Goal: Task Accomplishment & Management: Use online tool/utility

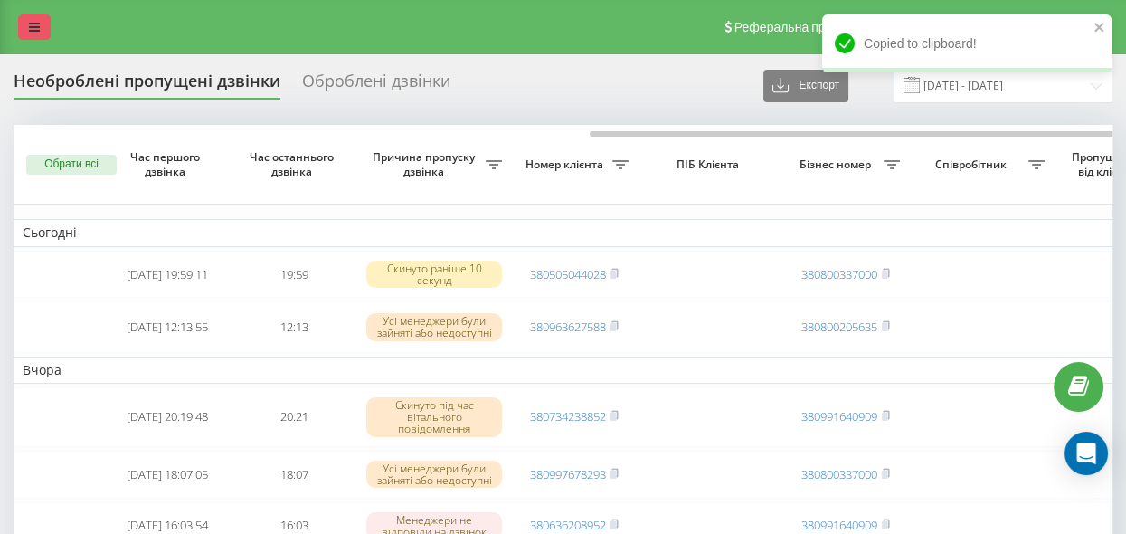
scroll to position [0, 358]
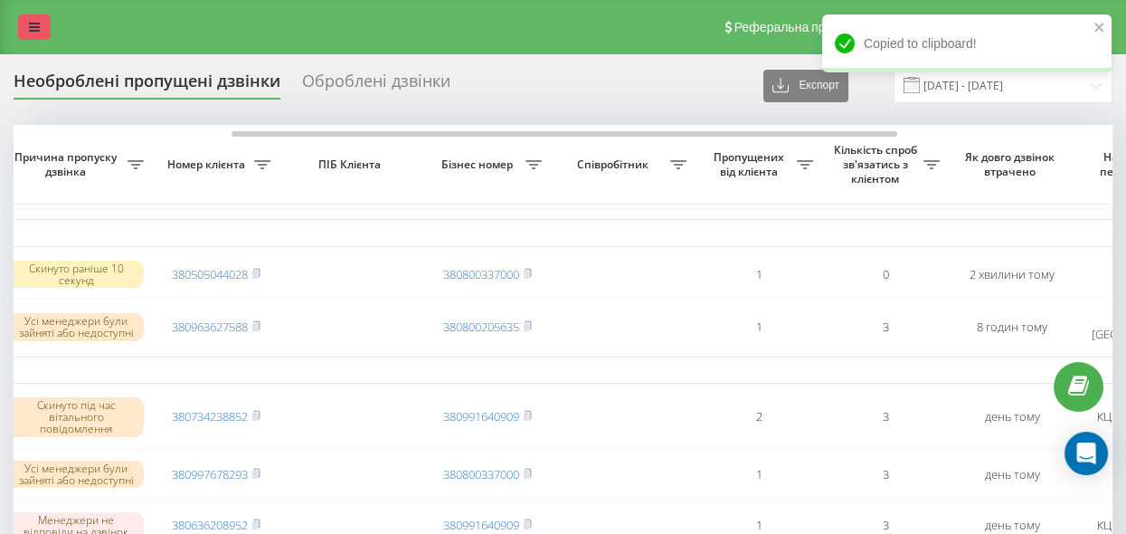
click at [37, 24] on icon at bounding box center [34, 27] width 11 height 13
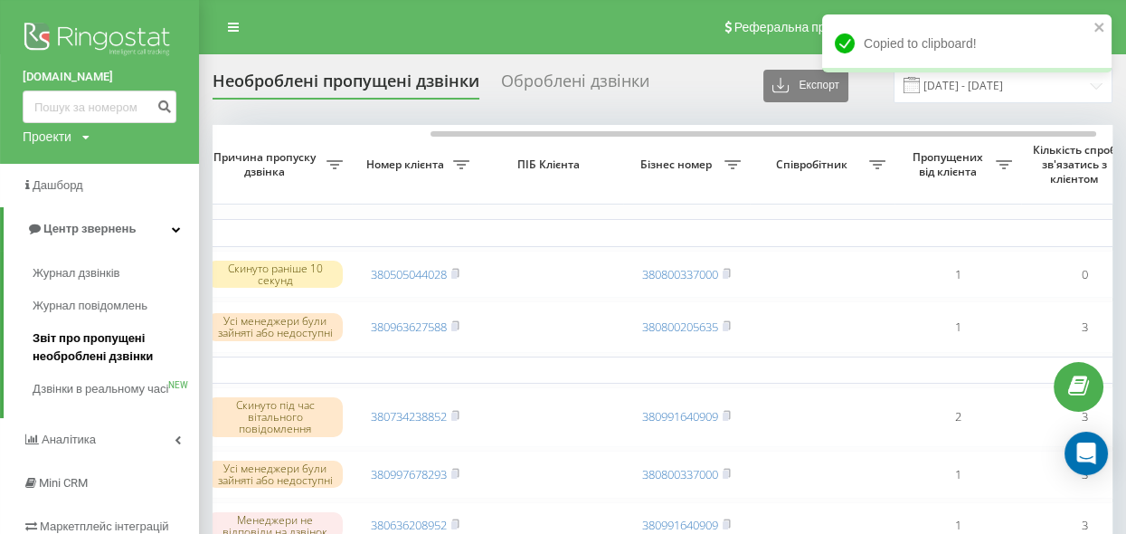
click at [119, 340] on span "Звіт про пропущені необроблені дзвінки" at bounding box center [111, 347] width 157 height 36
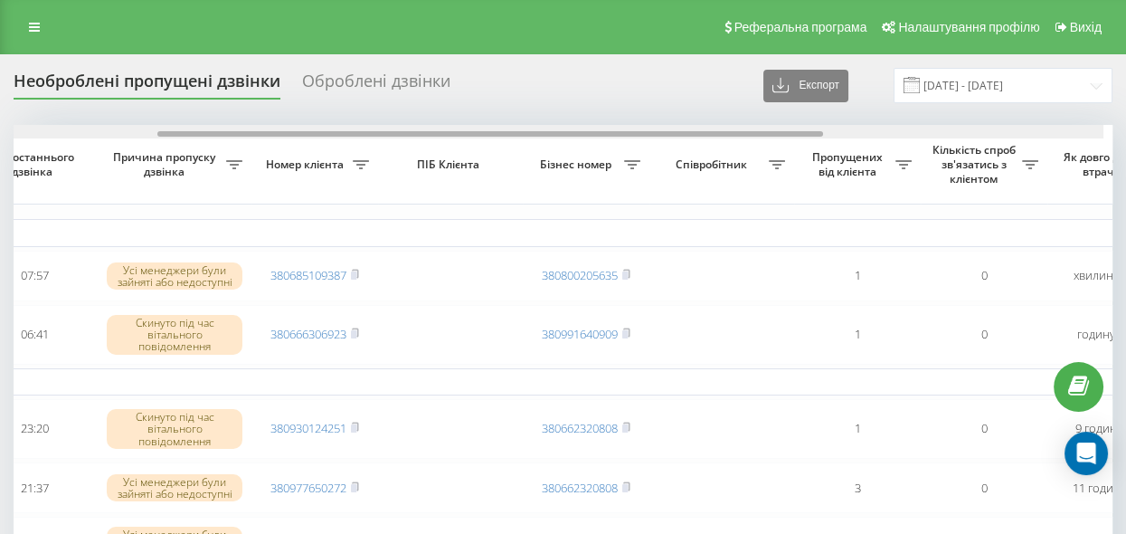
scroll to position [0, 242]
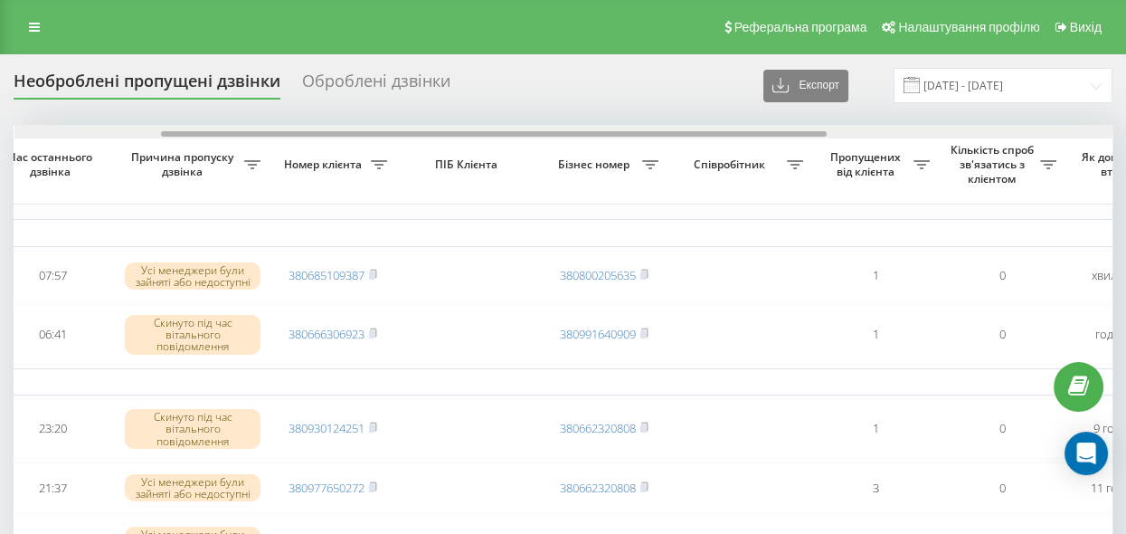
drag, startPoint x: 491, startPoint y: 131, endPoint x: 639, endPoint y: 196, distance: 161.2
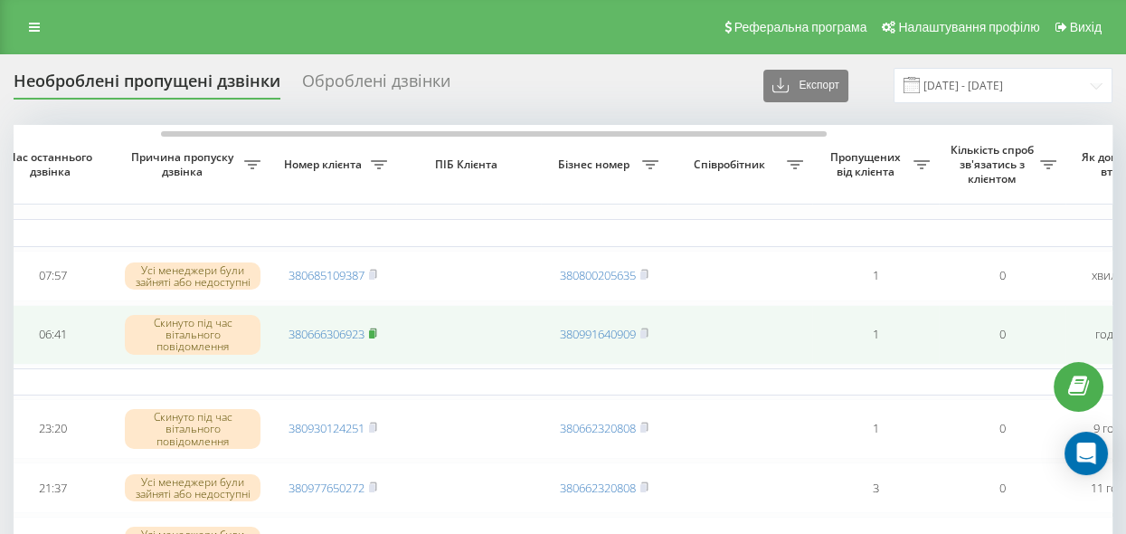
click at [371, 330] on rect at bounding box center [371, 334] width 5 height 8
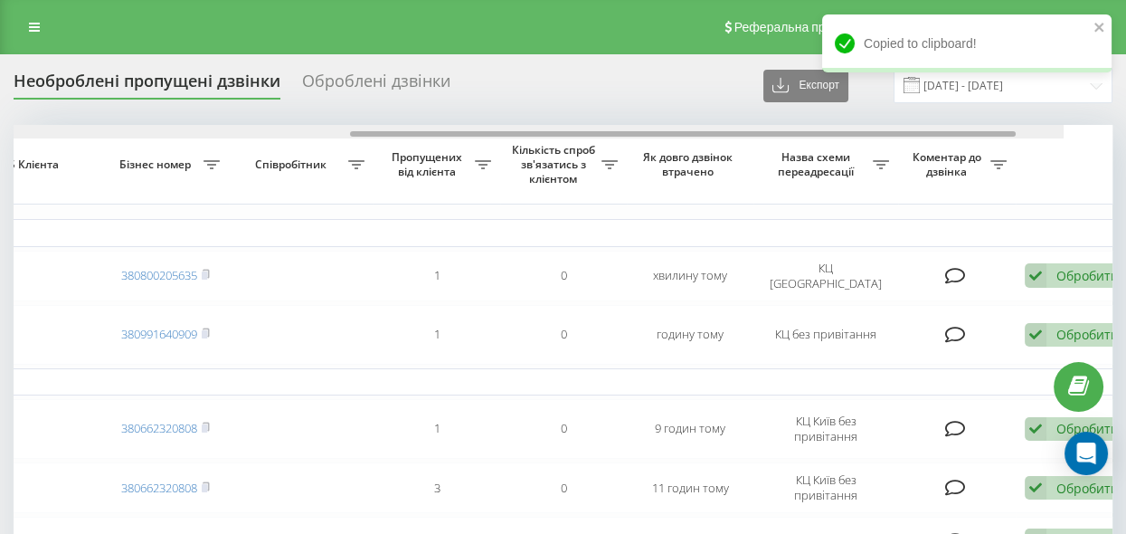
scroll to position [0, 709]
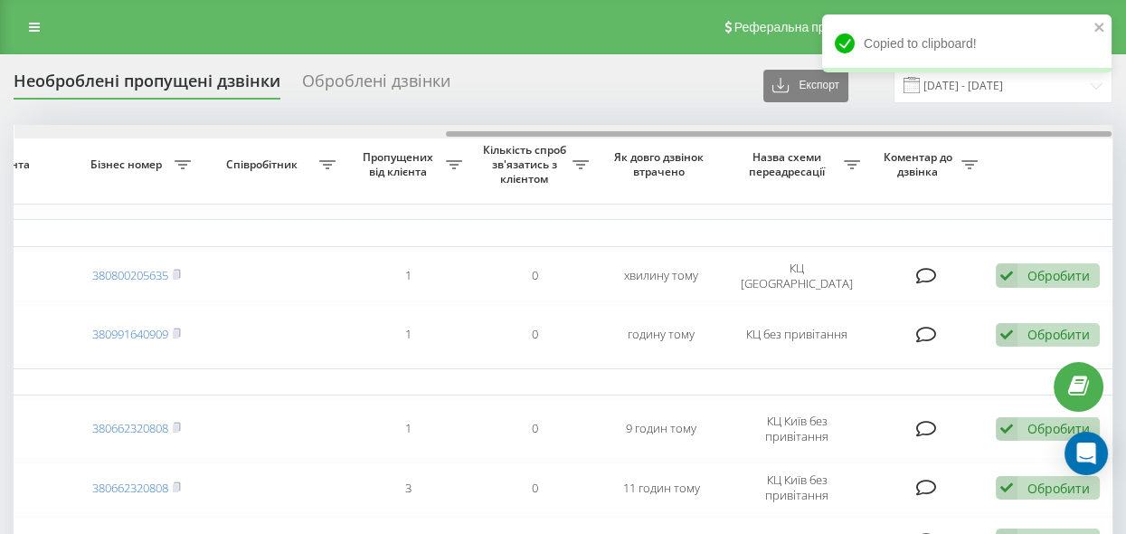
drag, startPoint x: 213, startPoint y: 134, endPoint x: 635, endPoint y: 198, distance: 426.4
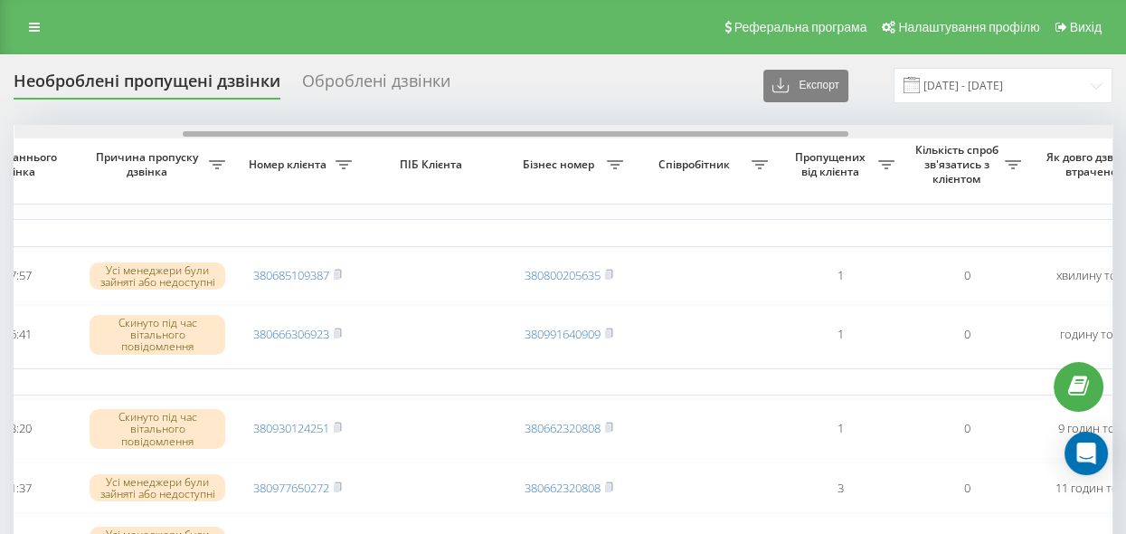
scroll to position [0, 310]
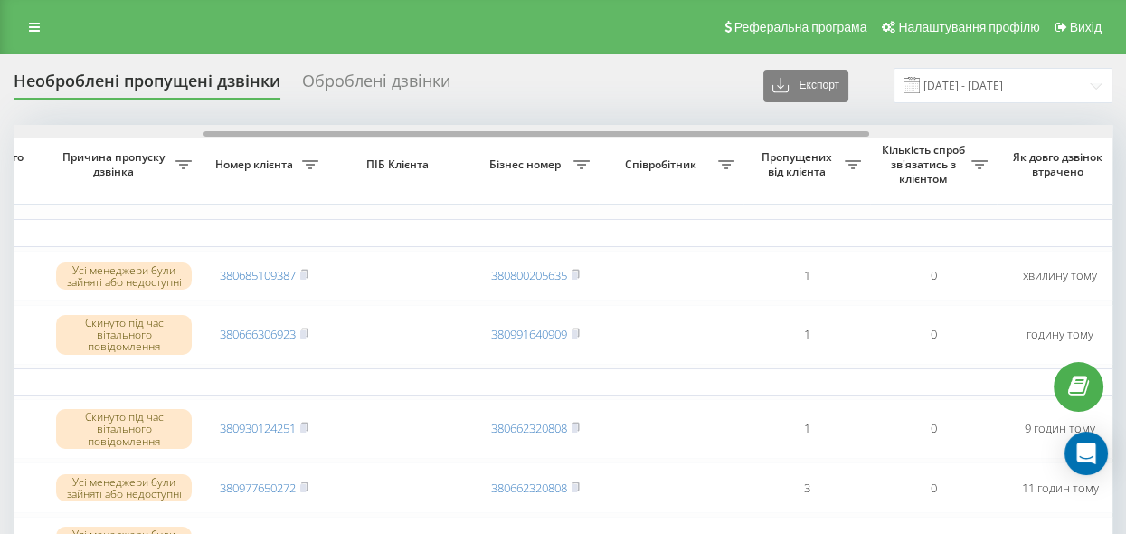
drag, startPoint x: 468, startPoint y: 134, endPoint x: 225, endPoint y: 170, distance: 245.1
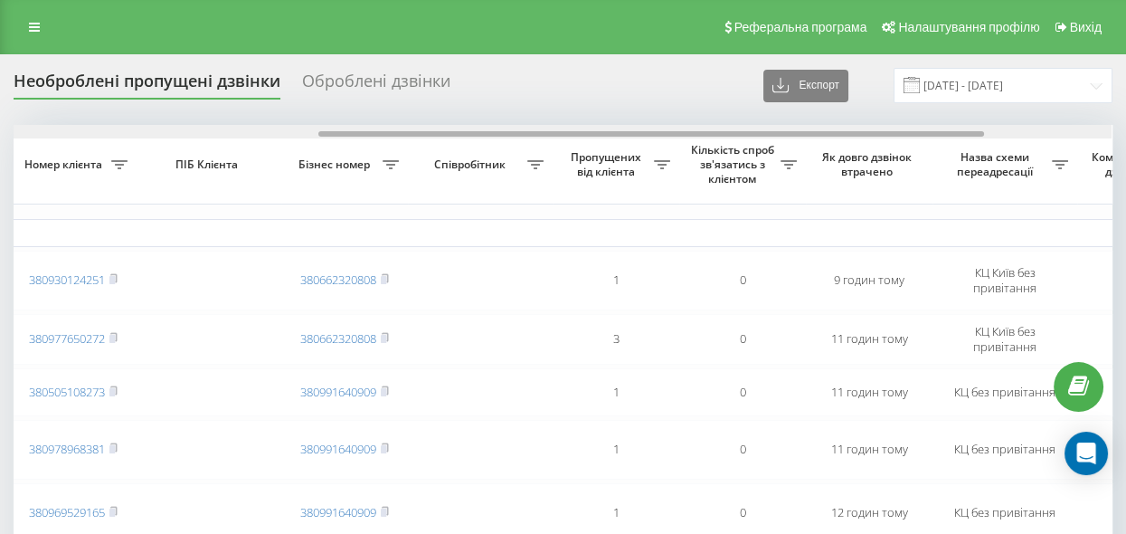
scroll to position [0, 510]
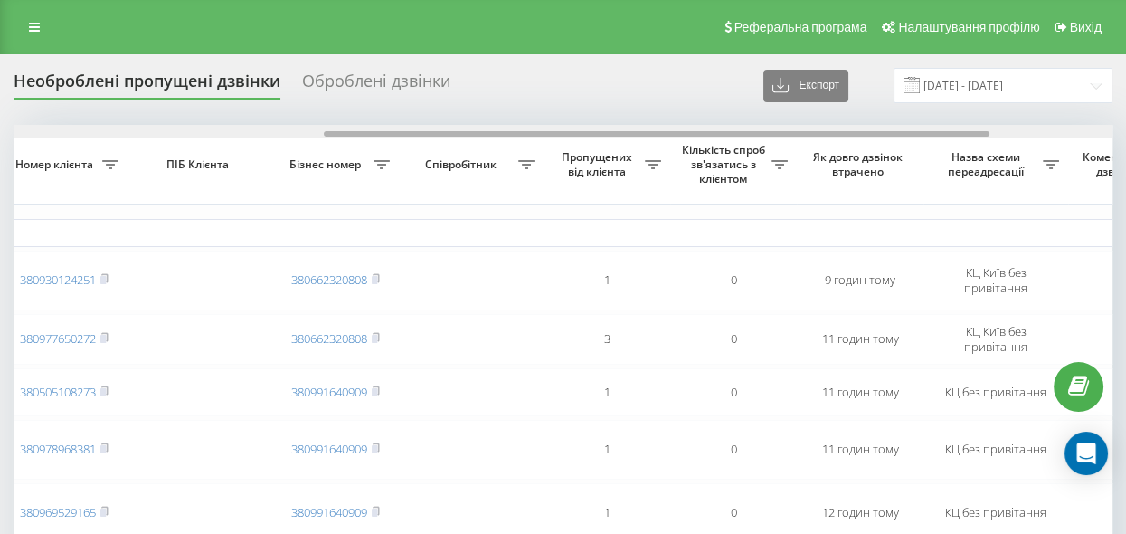
drag, startPoint x: 497, startPoint y: 132, endPoint x: 806, endPoint y: 185, distance: 313.8
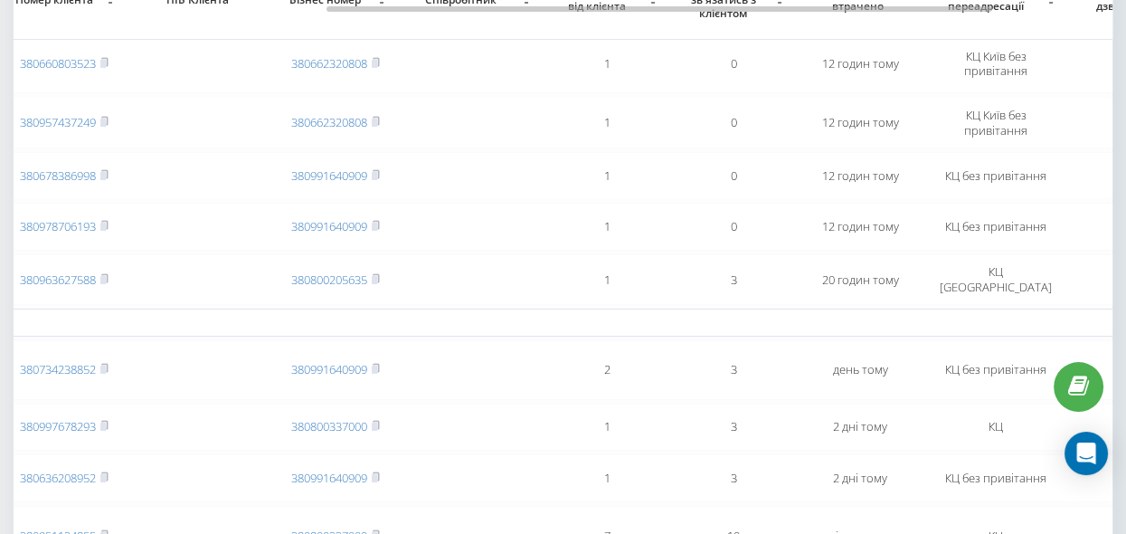
scroll to position [82, 0]
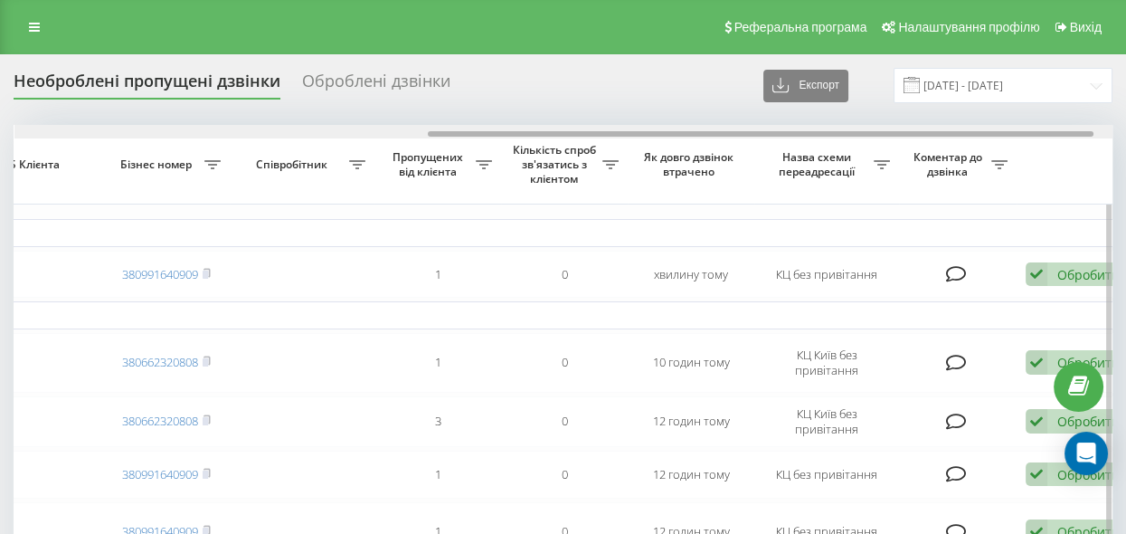
scroll to position [0, 709]
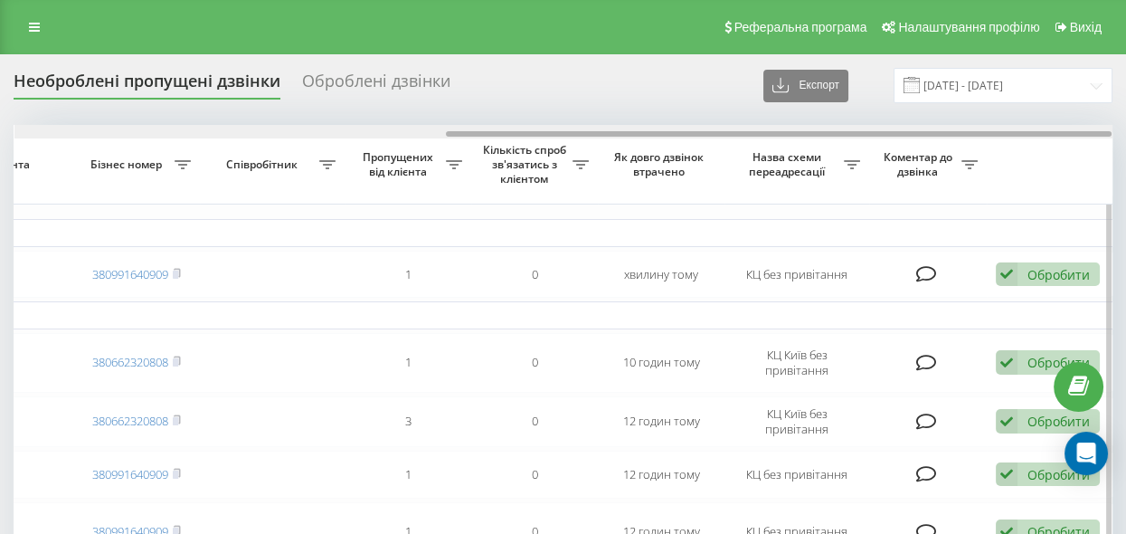
drag, startPoint x: 211, startPoint y: 131, endPoint x: 697, endPoint y: 212, distance: 493.3
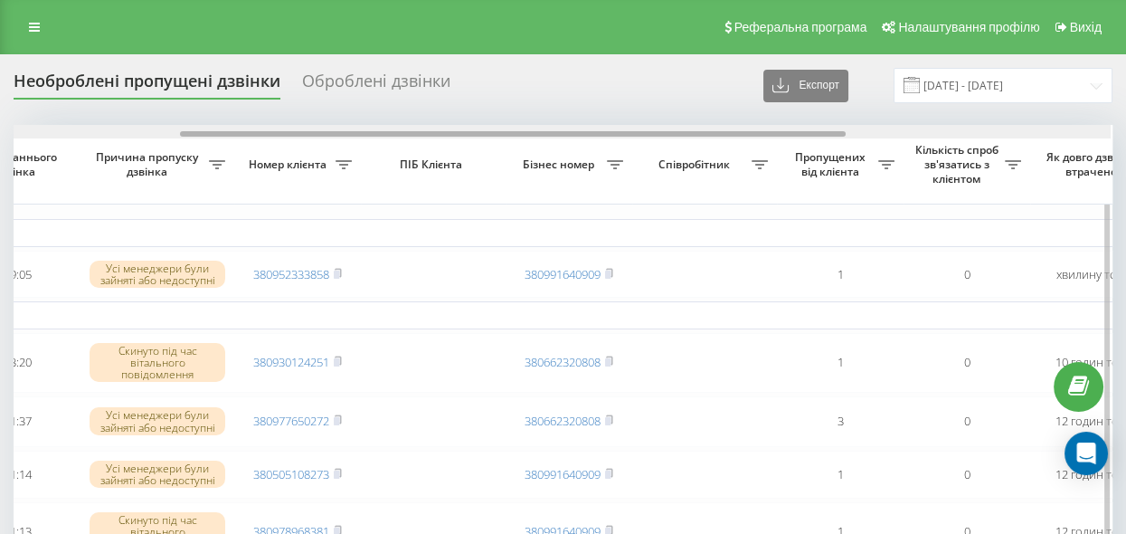
scroll to position [0, 275]
drag, startPoint x: 585, startPoint y: 136, endPoint x: 321, endPoint y: 162, distance: 265.5
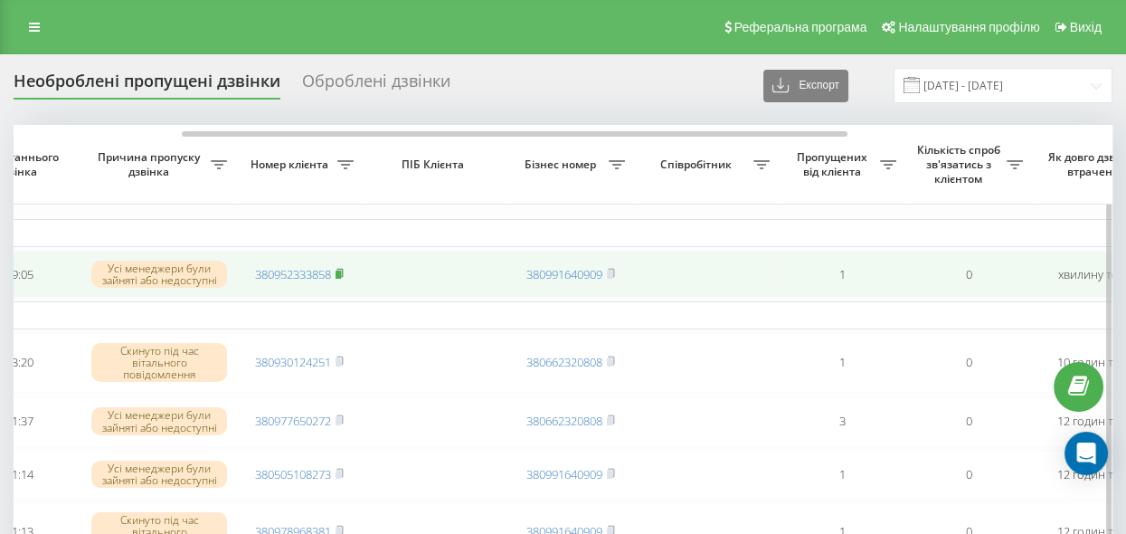
click at [341, 270] on rect at bounding box center [338, 274] width 5 height 8
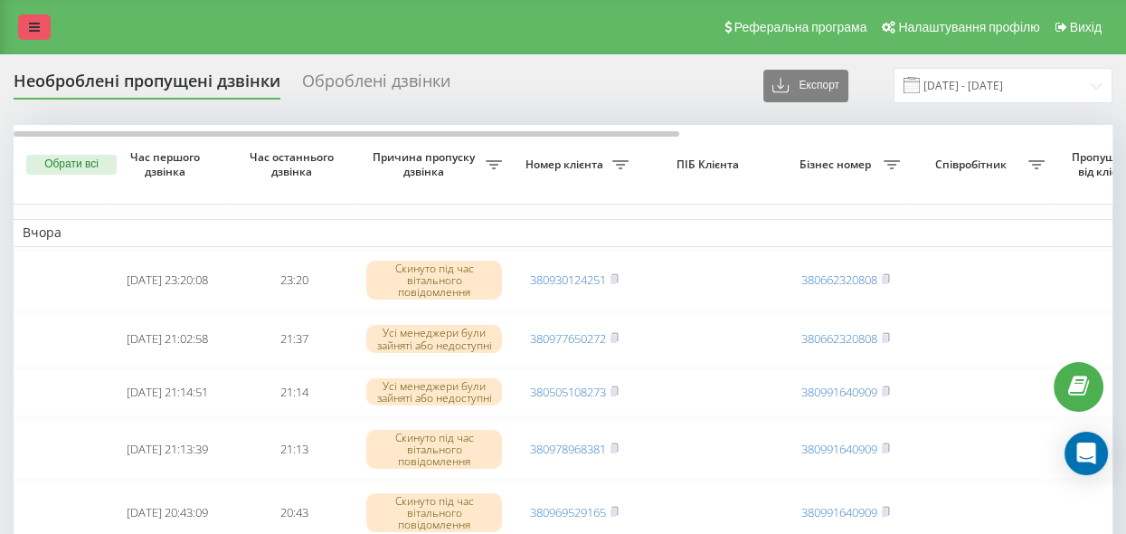
click at [33, 24] on icon at bounding box center [34, 27] width 11 height 13
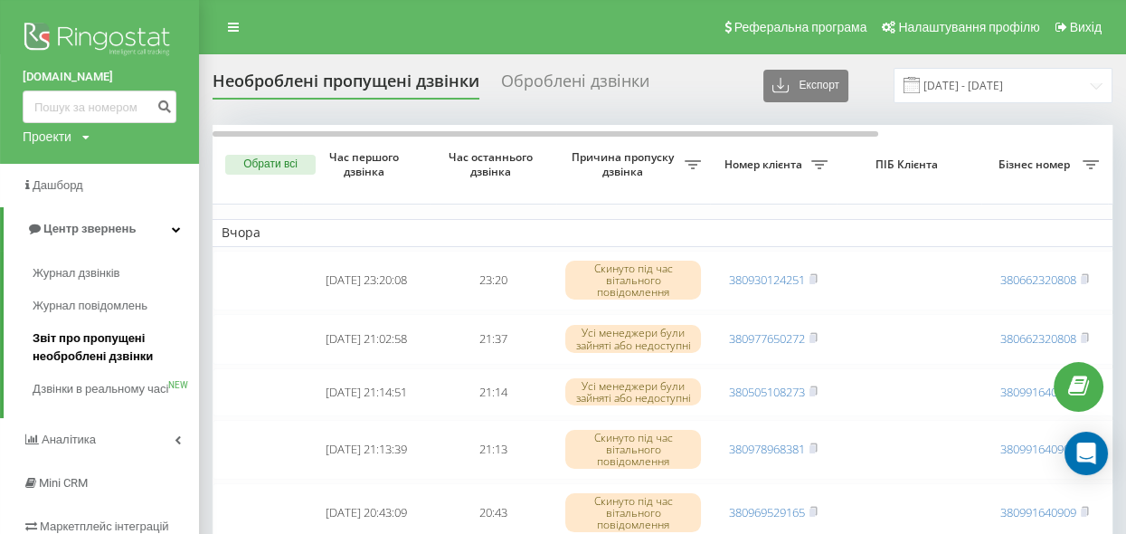
click at [98, 353] on span "Звіт про пропущені необроблені дзвінки" at bounding box center [111, 347] width 157 height 36
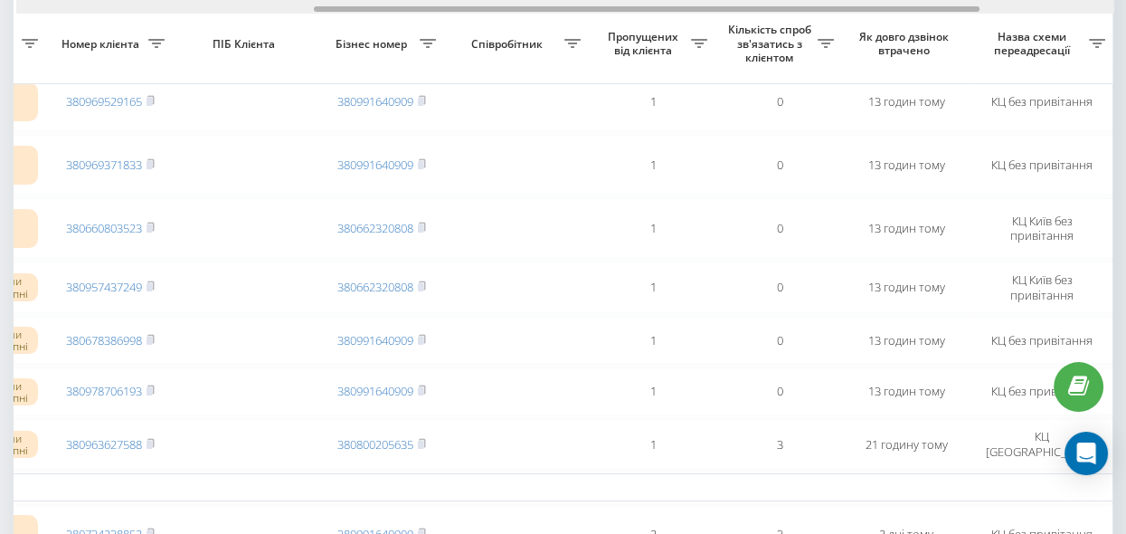
scroll to position [0, 490]
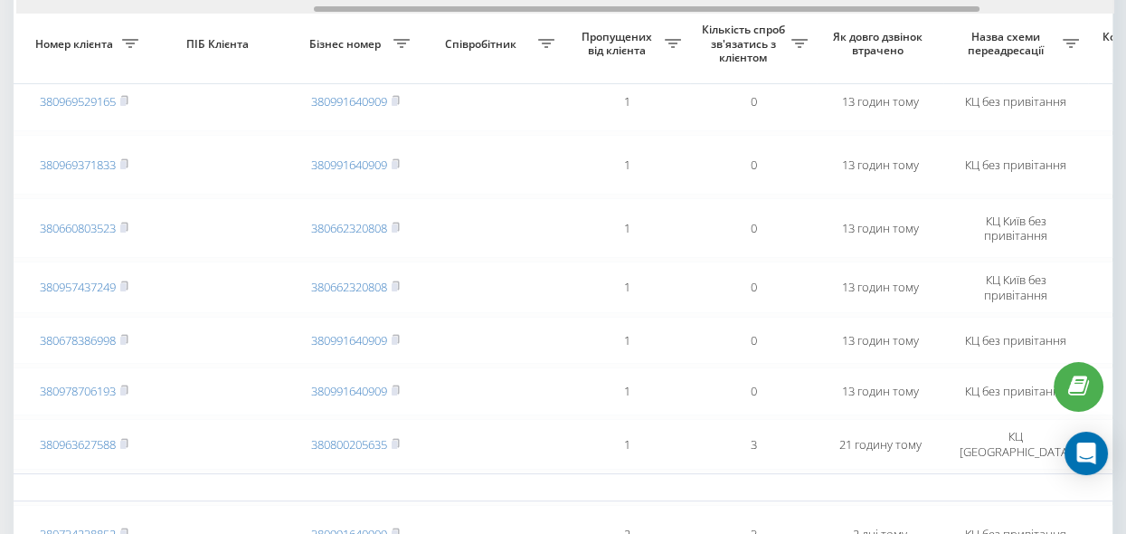
drag, startPoint x: 321, startPoint y: 9, endPoint x: 620, endPoint y: 60, distance: 302.8
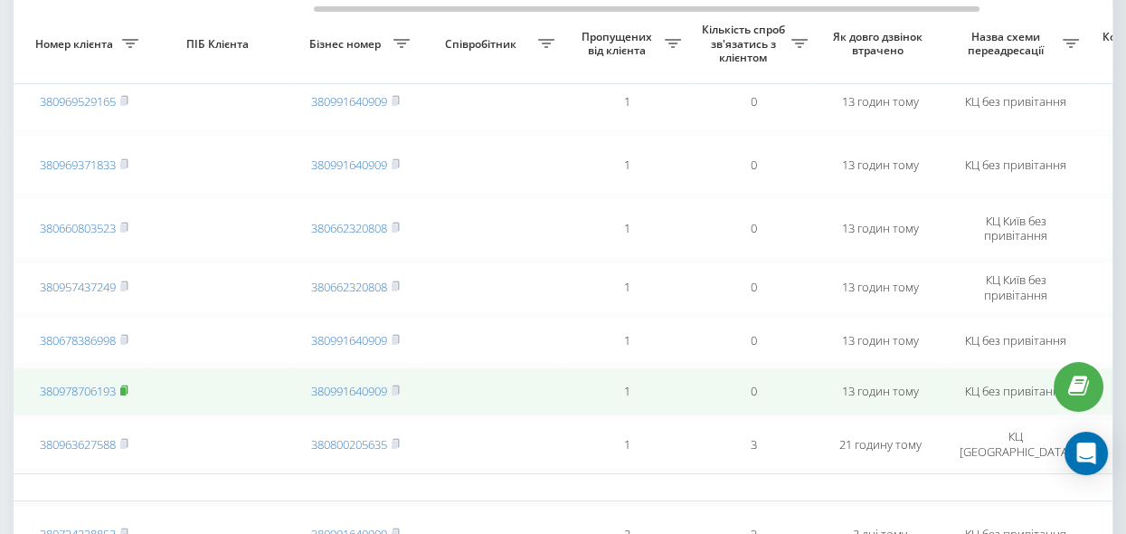
click at [126, 389] on rect at bounding box center [122, 391] width 5 height 8
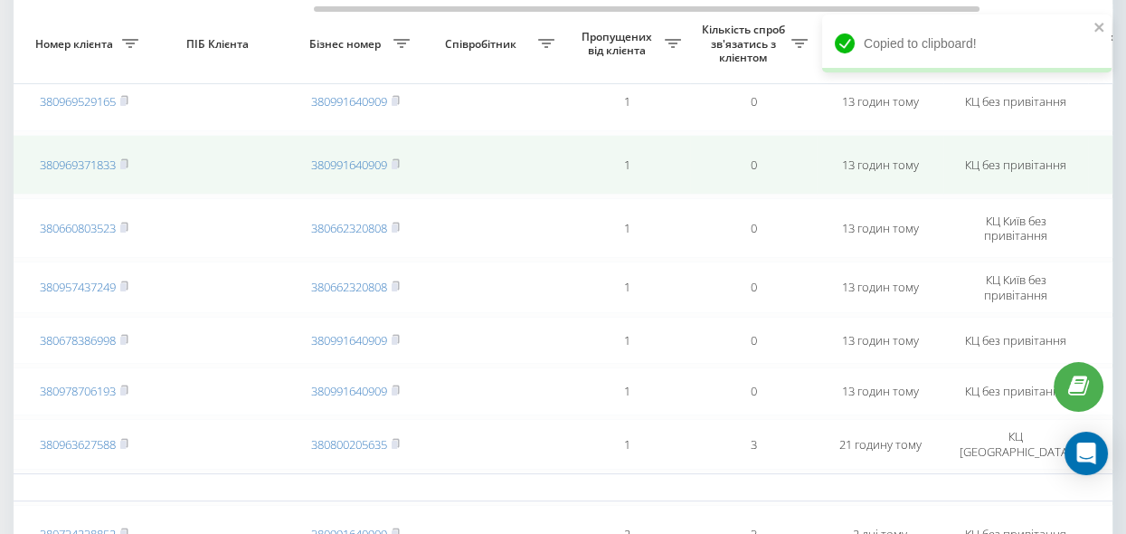
click at [915, 149] on td "13 годин тому" at bounding box center [880, 165] width 127 height 60
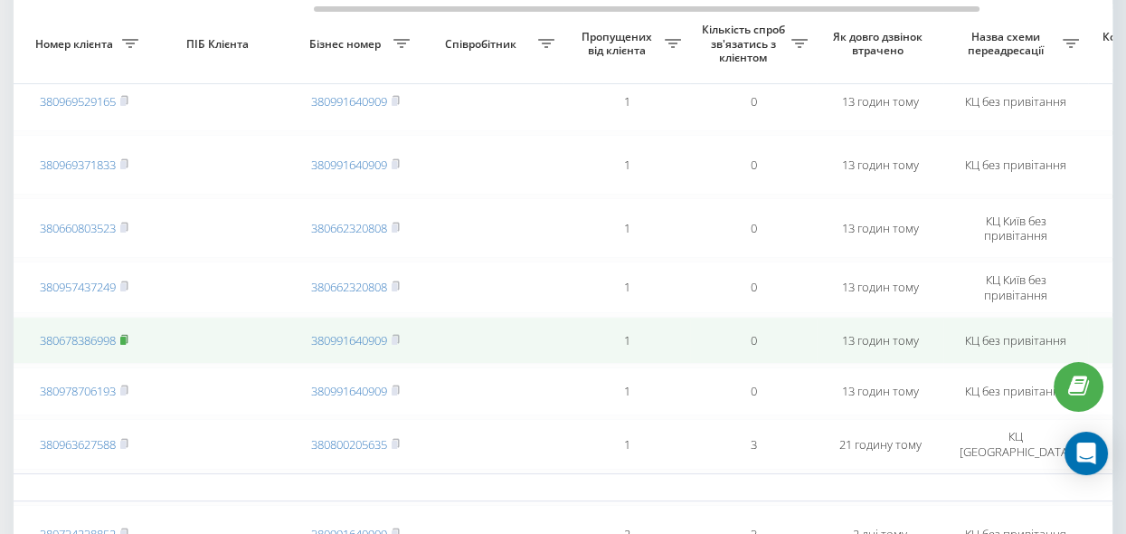
click at [125, 337] on rect at bounding box center [122, 341] width 5 height 8
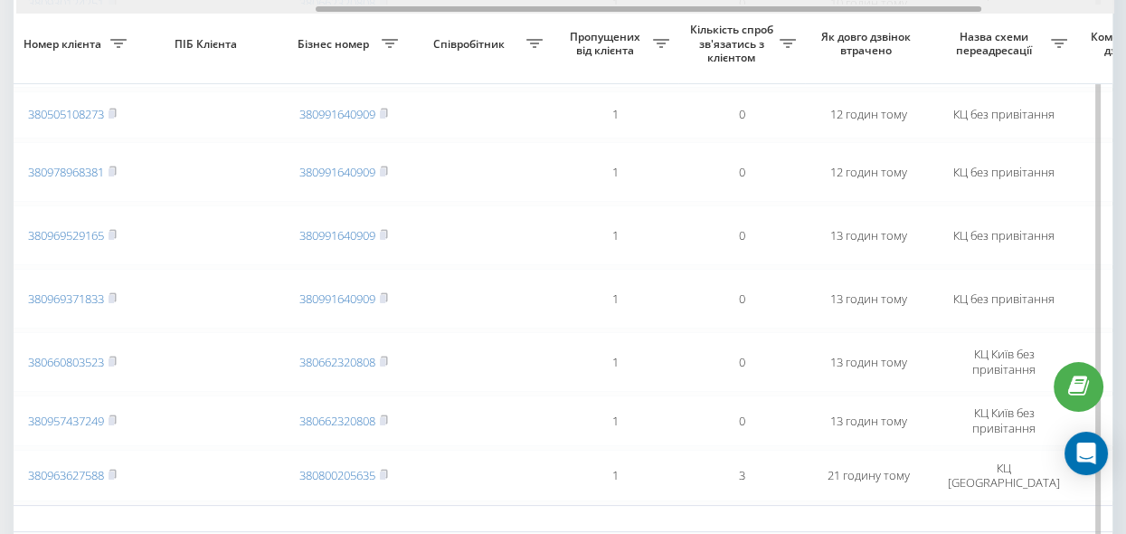
scroll to position [0, 511]
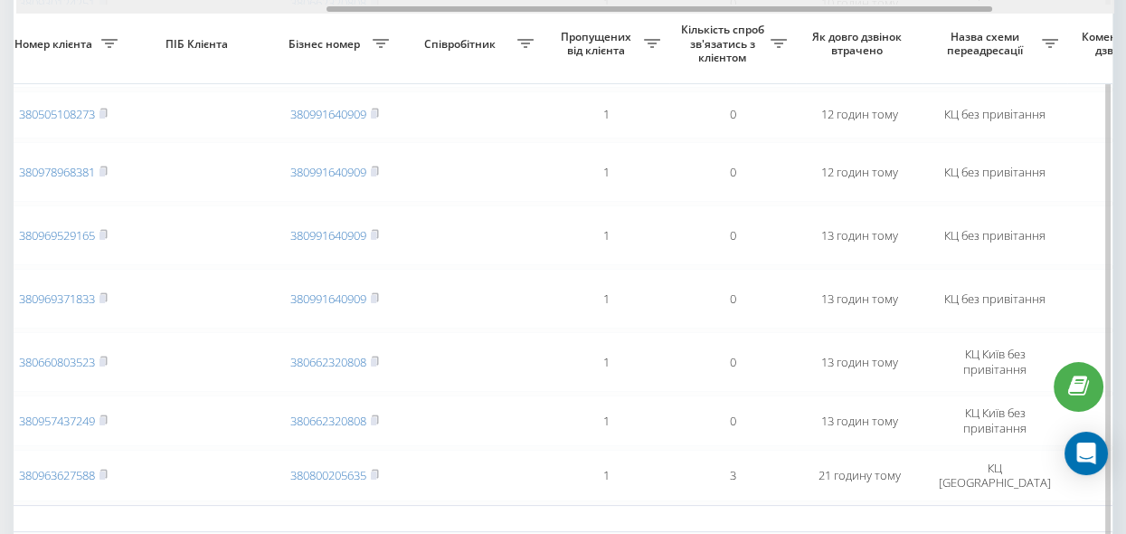
drag, startPoint x: 295, startPoint y: 9, endPoint x: 606, endPoint y: 52, distance: 314.2
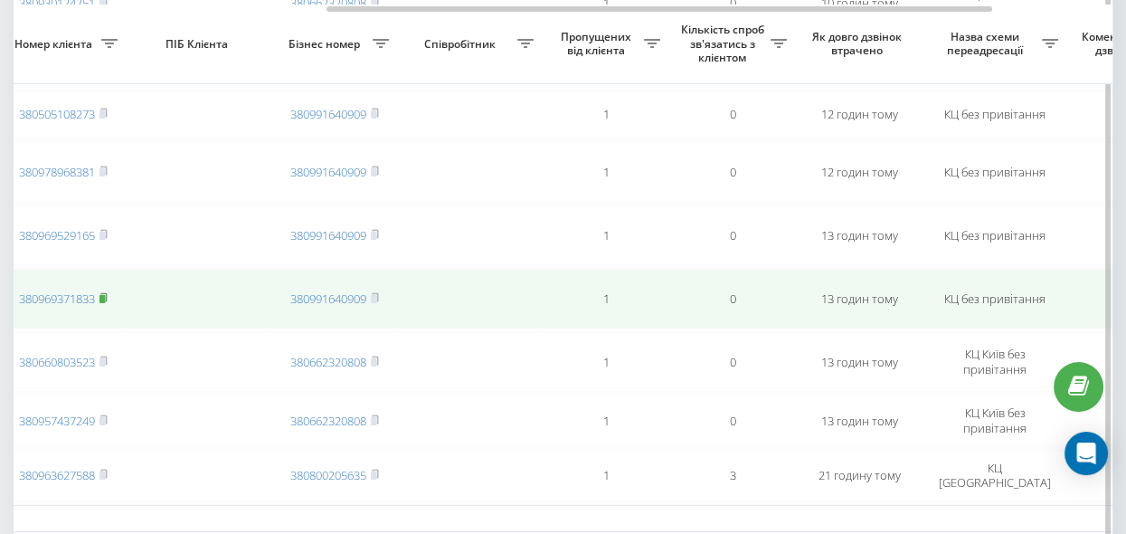
click at [105, 296] on rect at bounding box center [102, 299] width 5 height 8
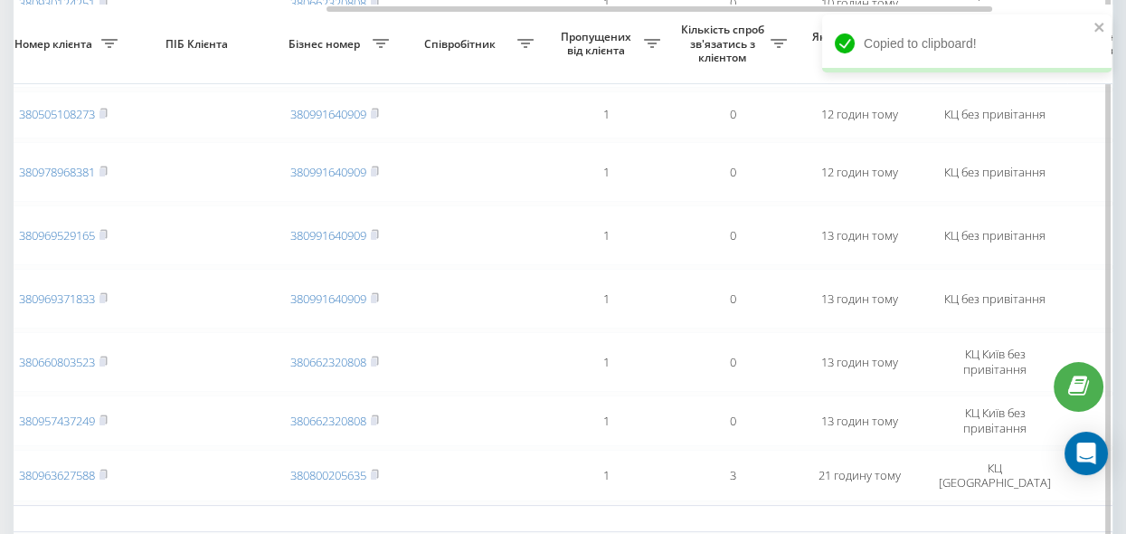
click at [783, 48] on div "Кількість спроб зв'язатись з клієнтом" at bounding box center [732, 44] width 109 height 43
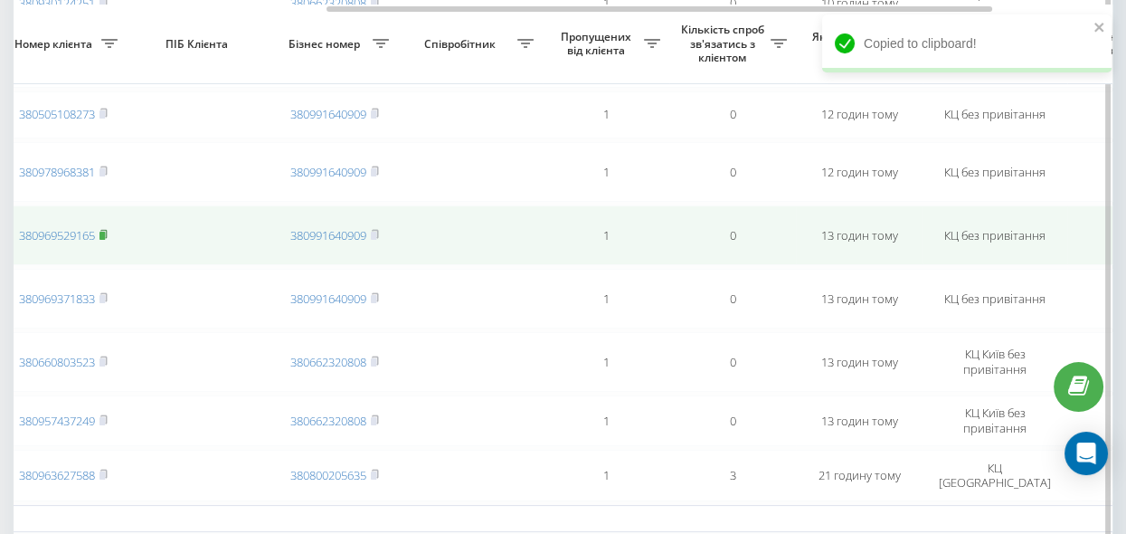
click at [104, 234] on rect at bounding box center [102, 236] width 5 height 8
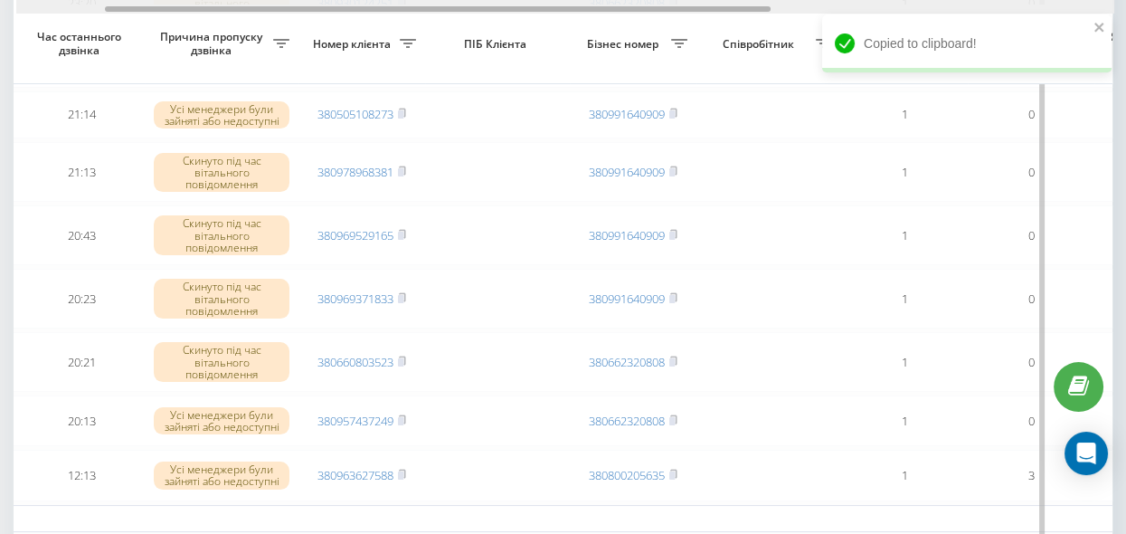
scroll to position [0, 147]
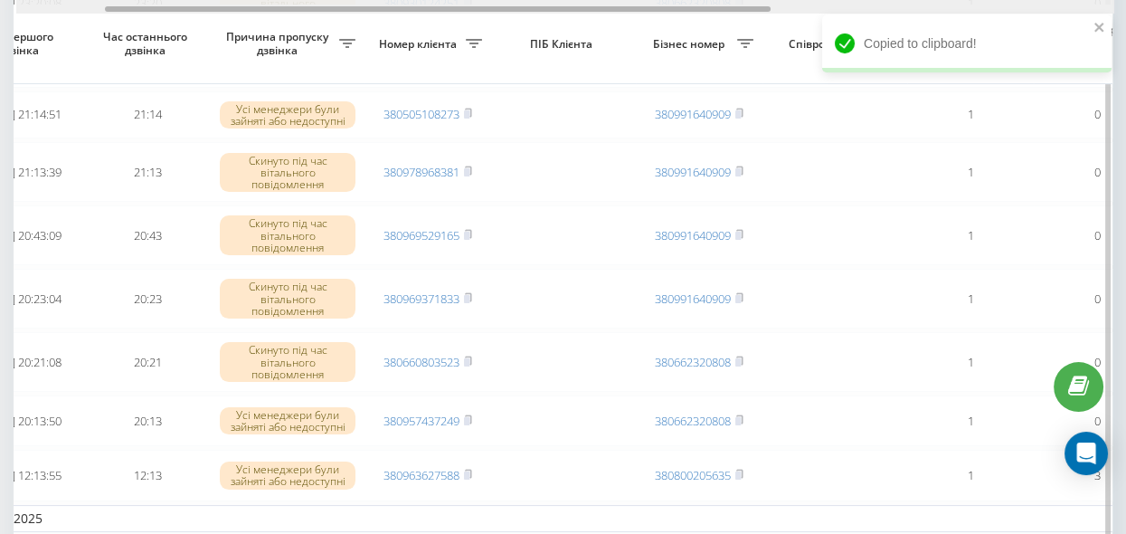
drag, startPoint x: 367, startPoint y: 6, endPoint x: 146, endPoint y: 23, distance: 222.2
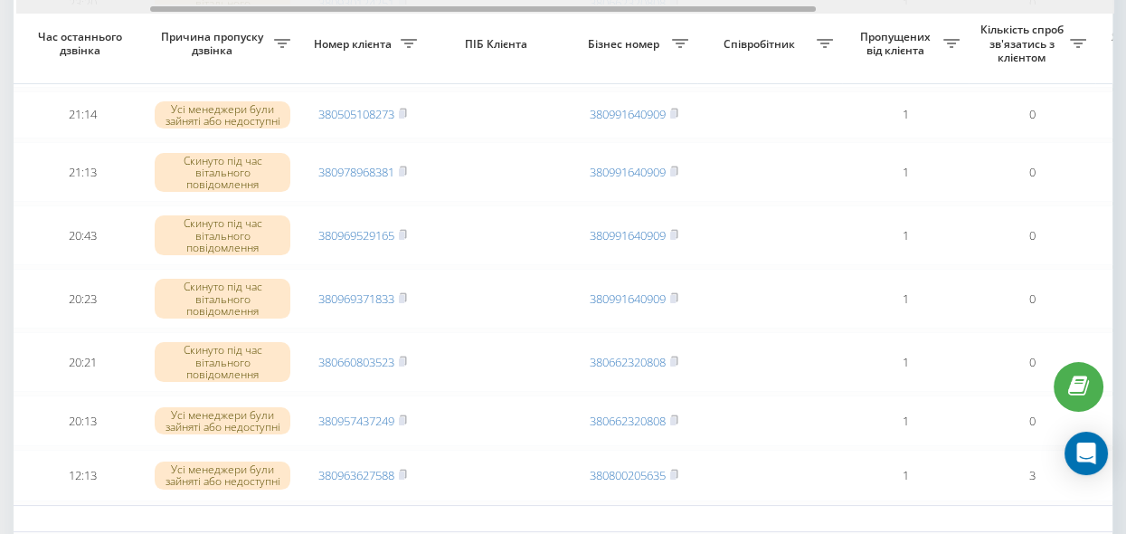
scroll to position [0, 221]
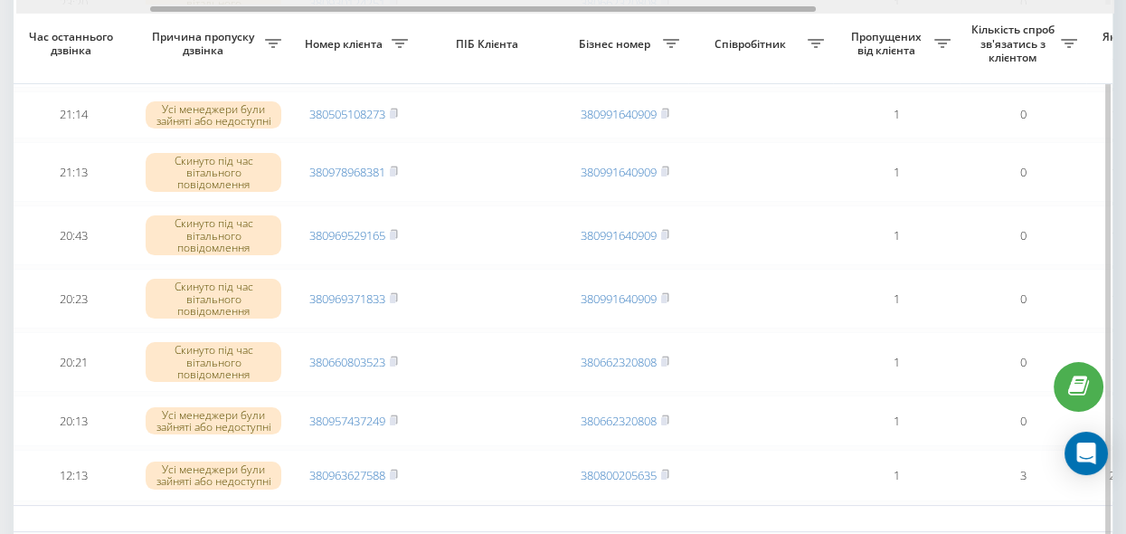
drag, startPoint x: 230, startPoint y: 10, endPoint x: 275, endPoint y: 27, distance: 48.4
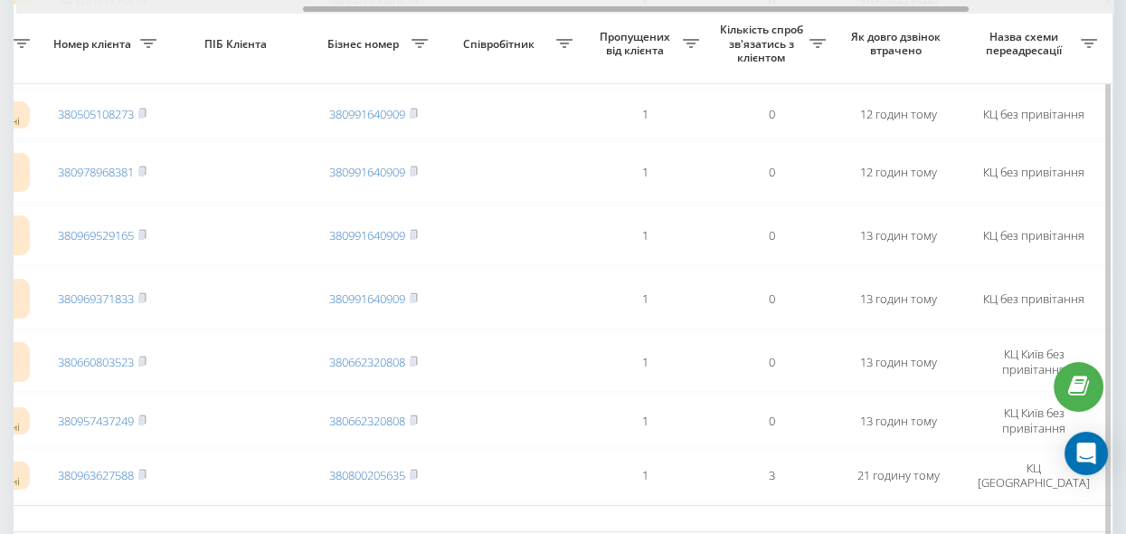
scroll to position [0, 459]
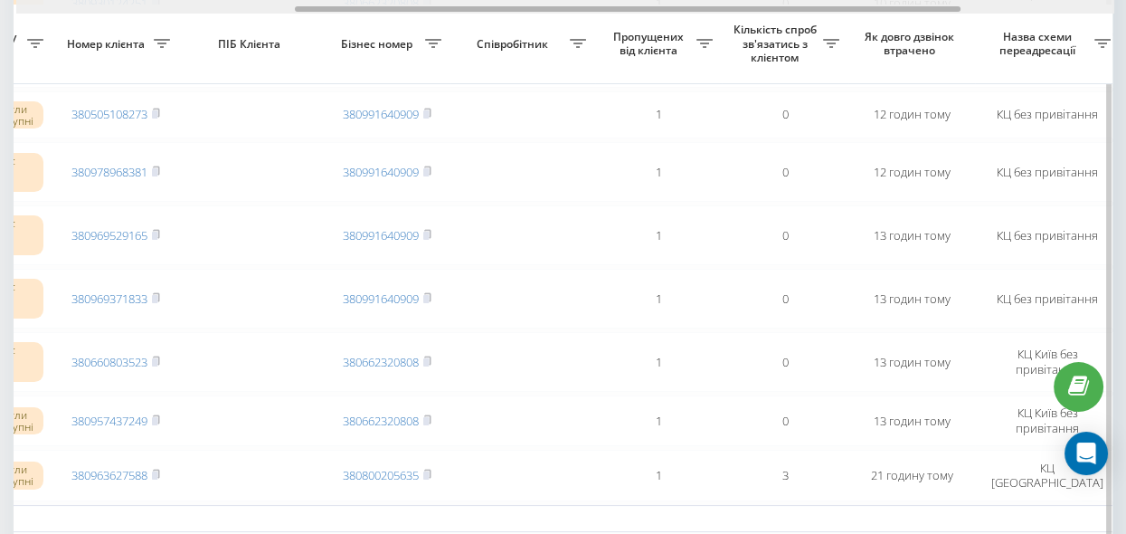
drag, startPoint x: 539, startPoint y: 10, endPoint x: 684, endPoint y: 37, distance: 147.3
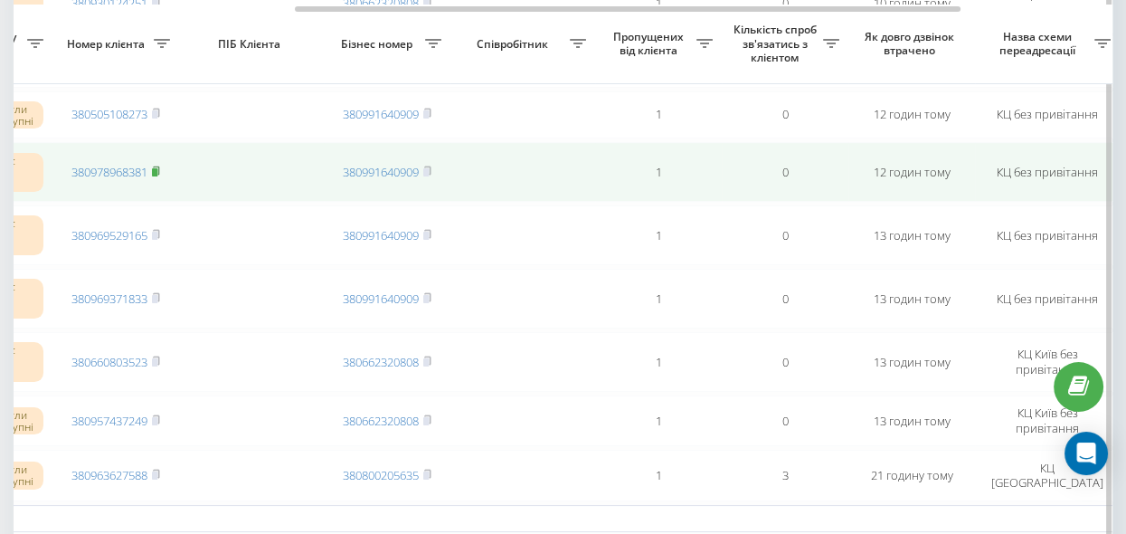
click at [157, 174] on rect at bounding box center [154, 172] width 5 height 8
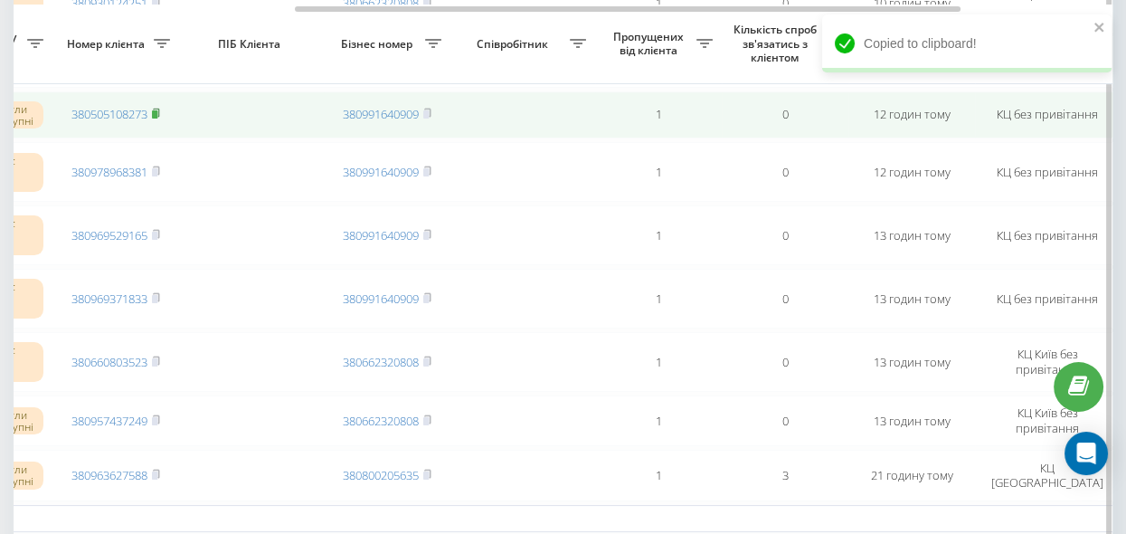
click at [157, 116] on rect at bounding box center [154, 114] width 5 height 8
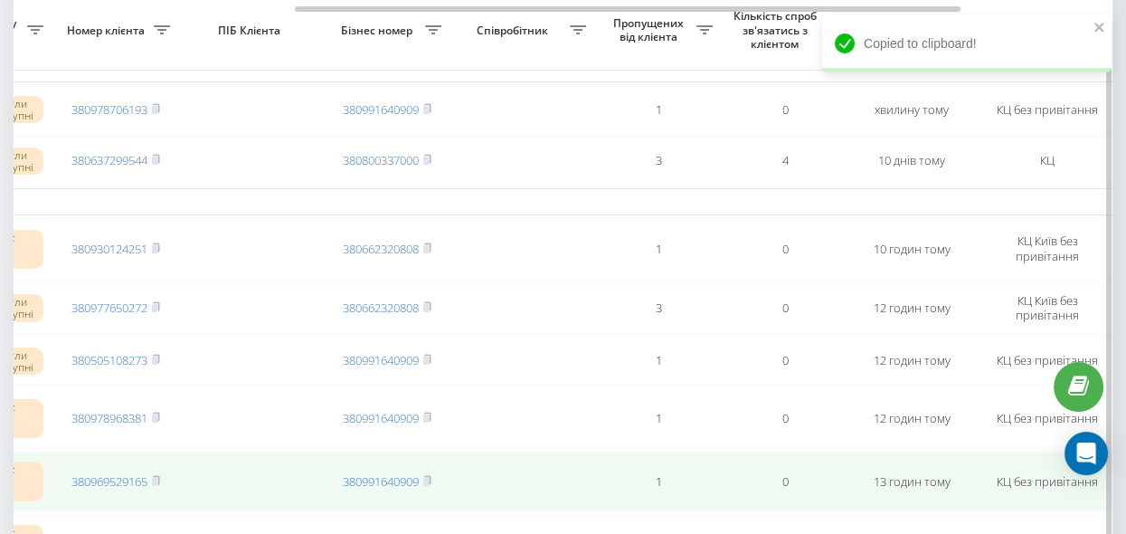
scroll to position [82, 0]
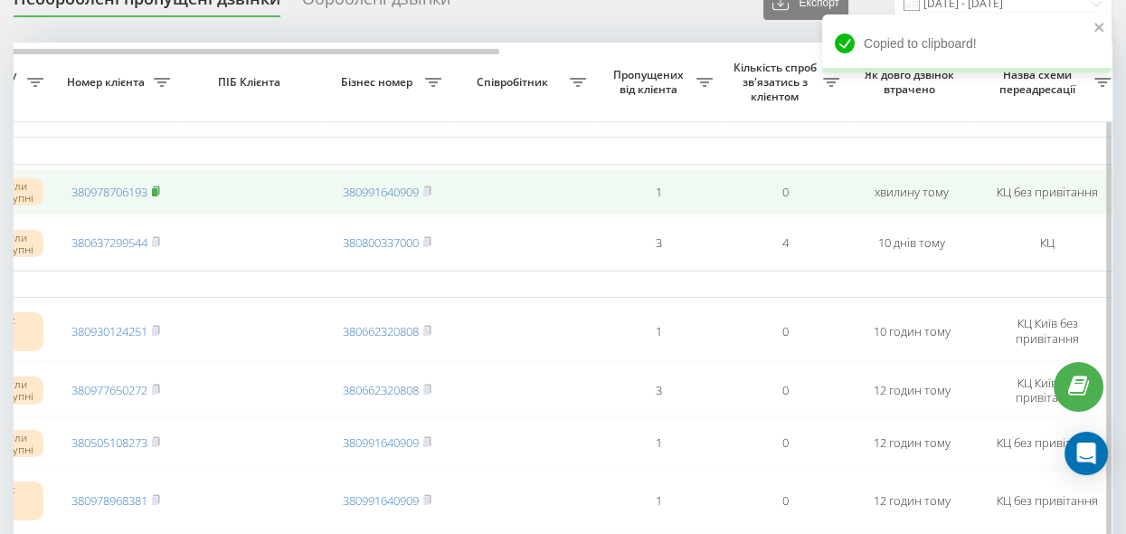
click at [157, 189] on rect at bounding box center [154, 192] width 5 height 8
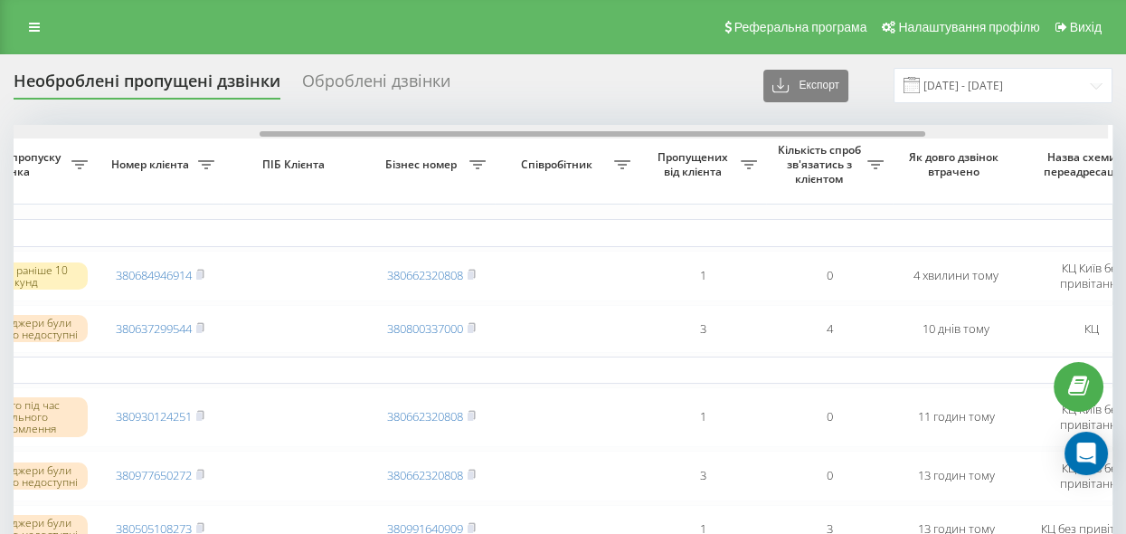
scroll to position [0, 444]
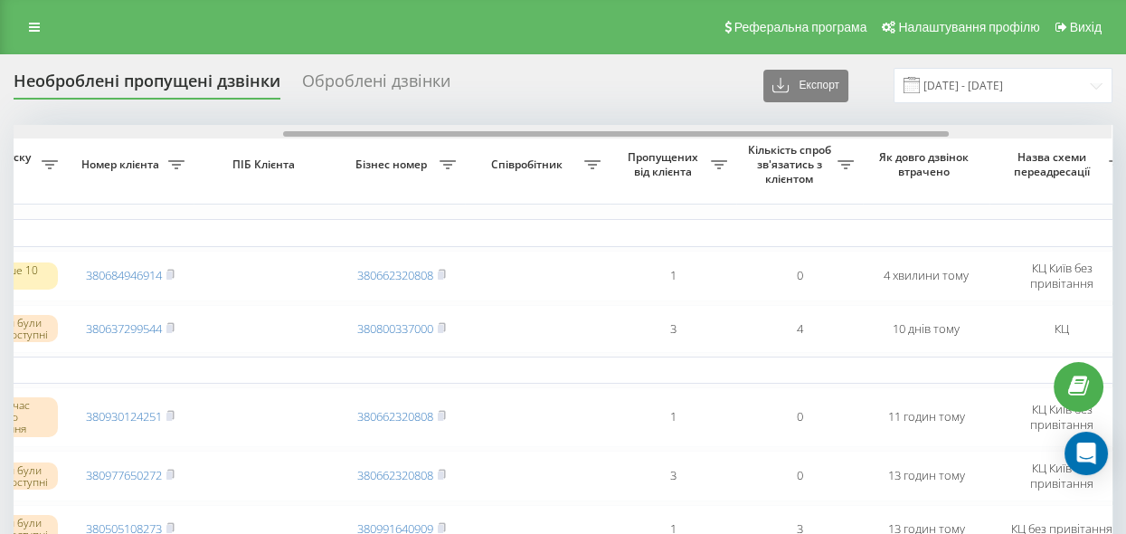
drag, startPoint x: 364, startPoint y: 129, endPoint x: 634, endPoint y: 201, distance: 279.8
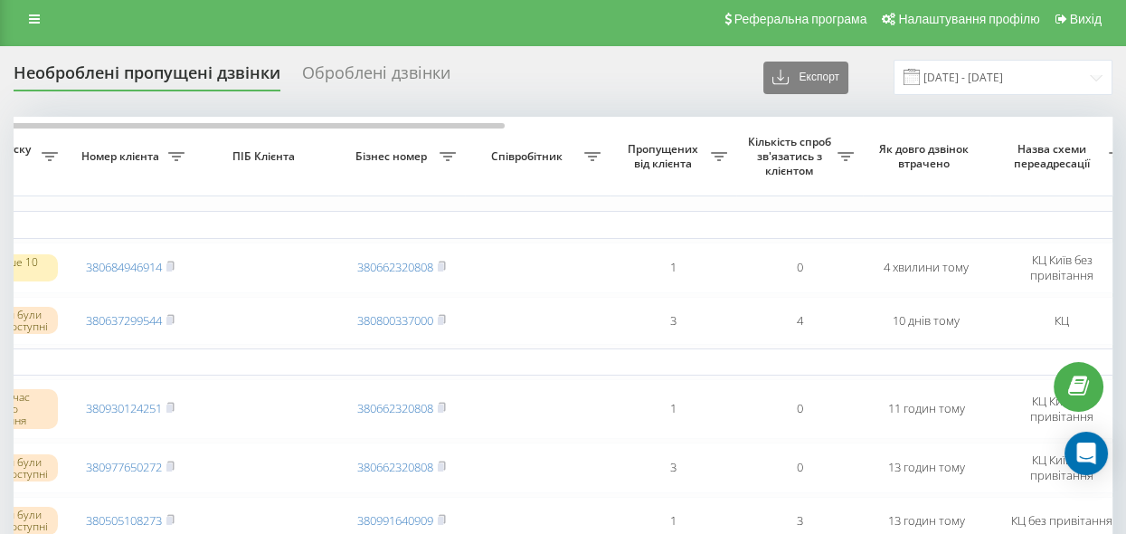
scroll to position [0, 0]
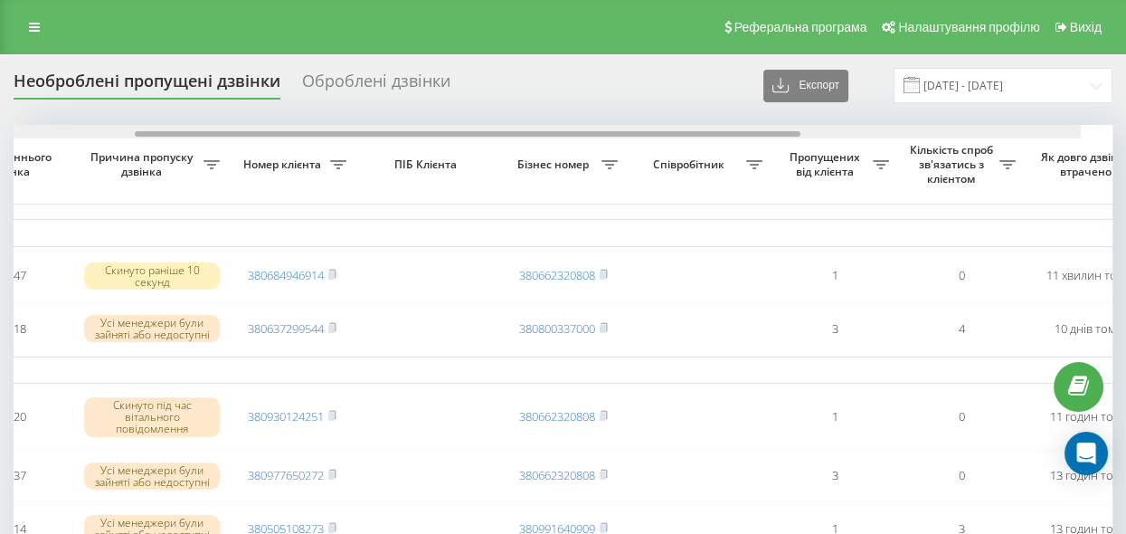
scroll to position [0, 318]
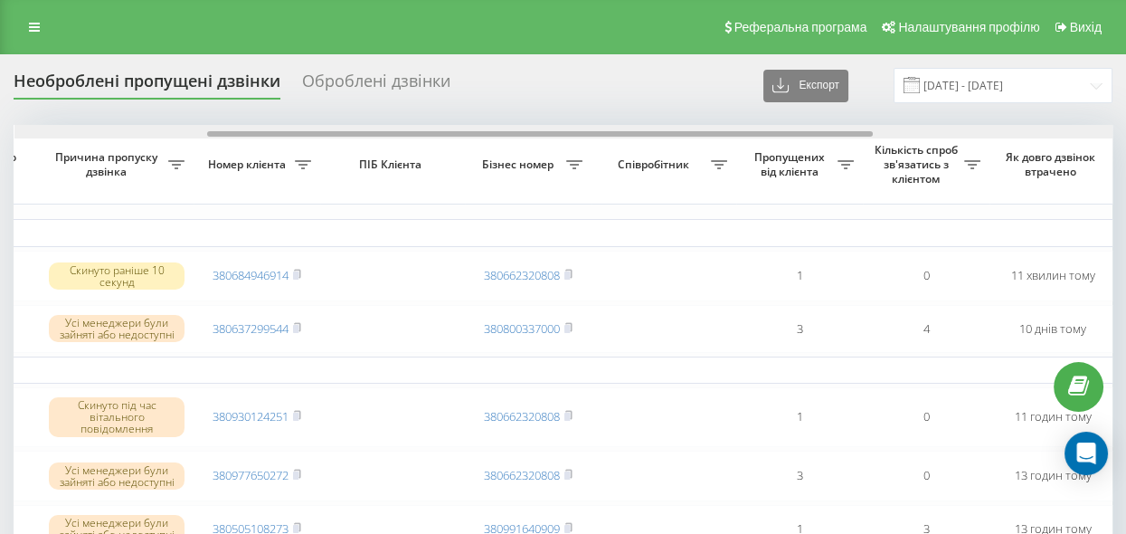
drag, startPoint x: 391, startPoint y: 131, endPoint x: 584, endPoint y: 164, distance: 196.3
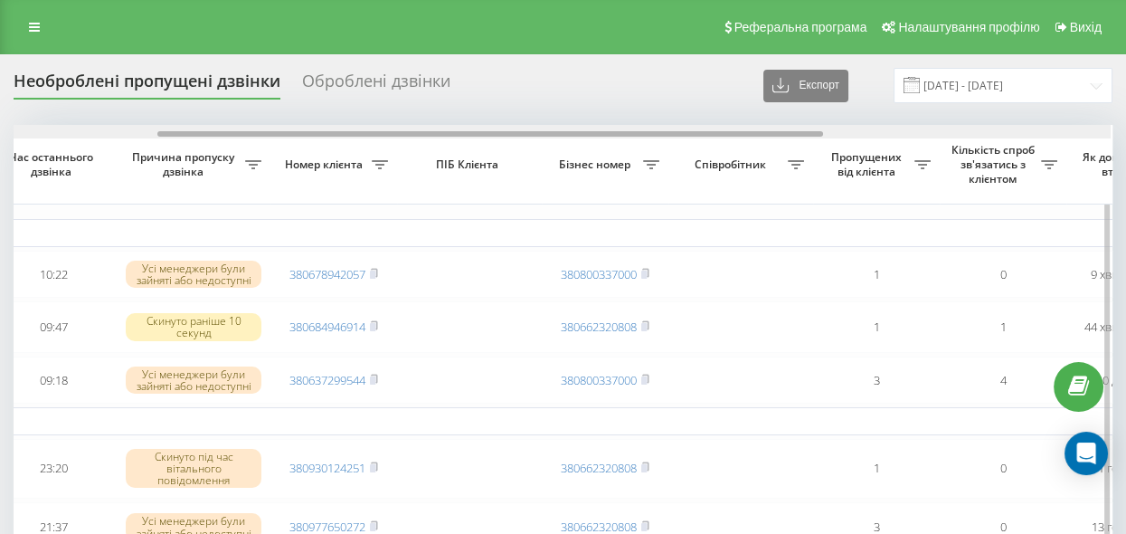
scroll to position [0, 239]
drag, startPoint x: 251, startPoint y: 132, endPoint x: 396, endPoint y: 213, distance: 166.4
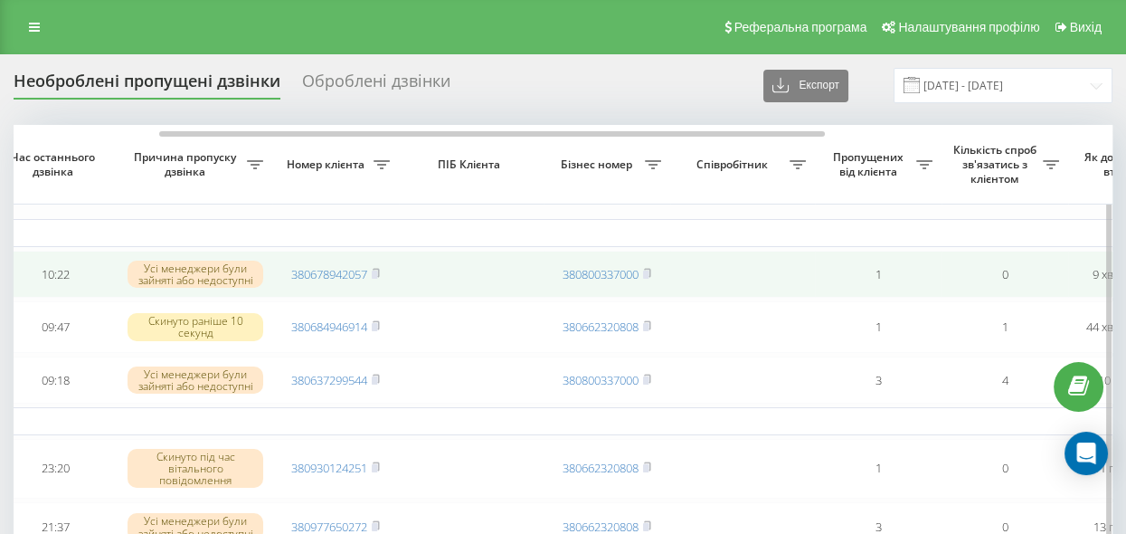
drag, startPoint x: 373, startPoint y: 270, endPoint x: 448, endPoint y: 271, distance: 75.1
click at [373, 270] on span "380678942057" at bounding box center [335, 274] width 89 height 16
click at [379, 270] on icon at bounding box center [376, 273] width 8 height 11
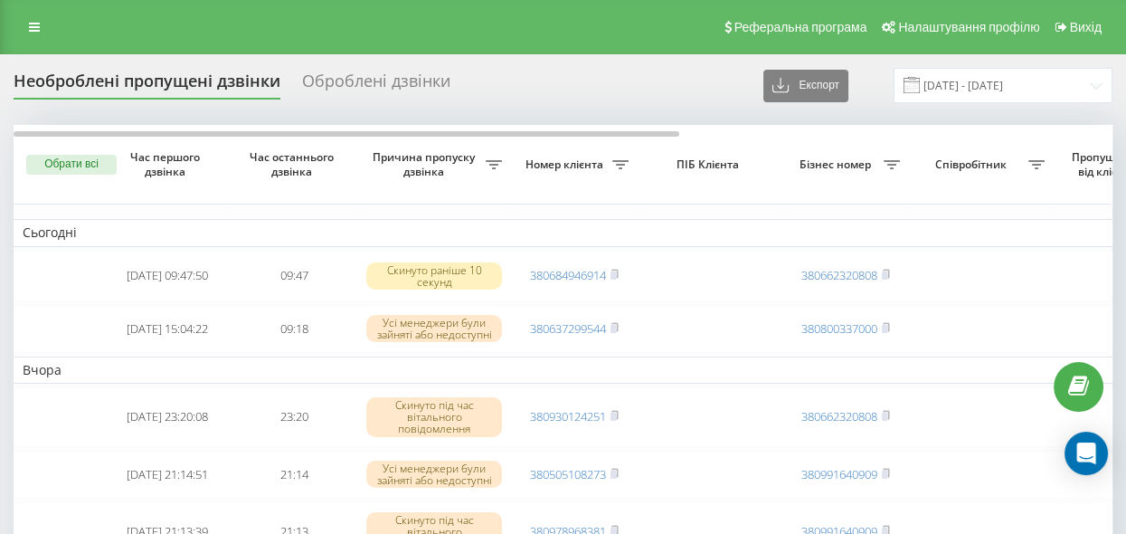
scroll to position [0, 709]
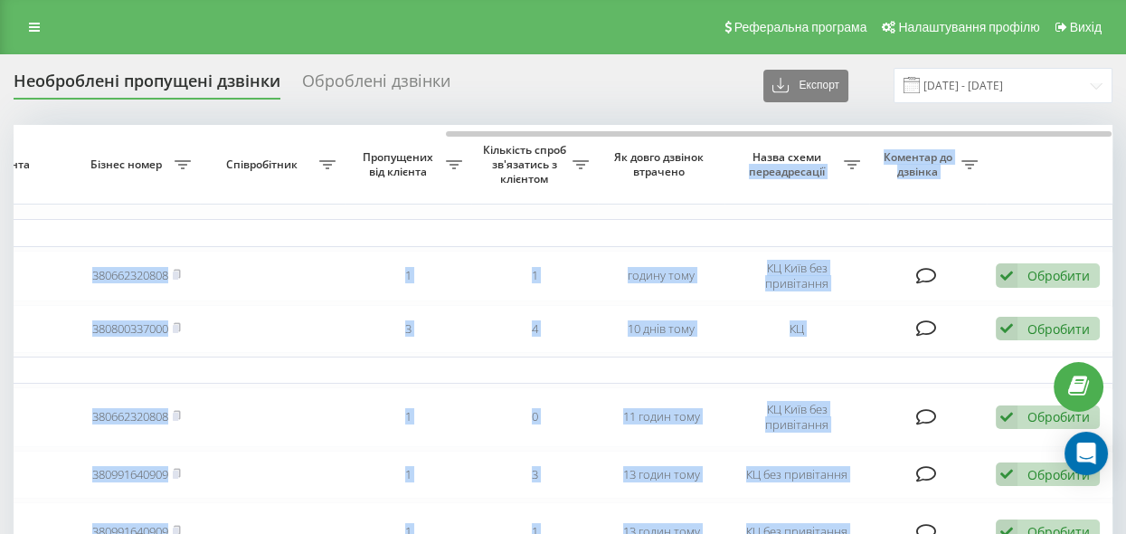
drag, startPoint x: 574, startPoint y: 136, endPoint x: 749, endPoint y: 166, distance: 178.2
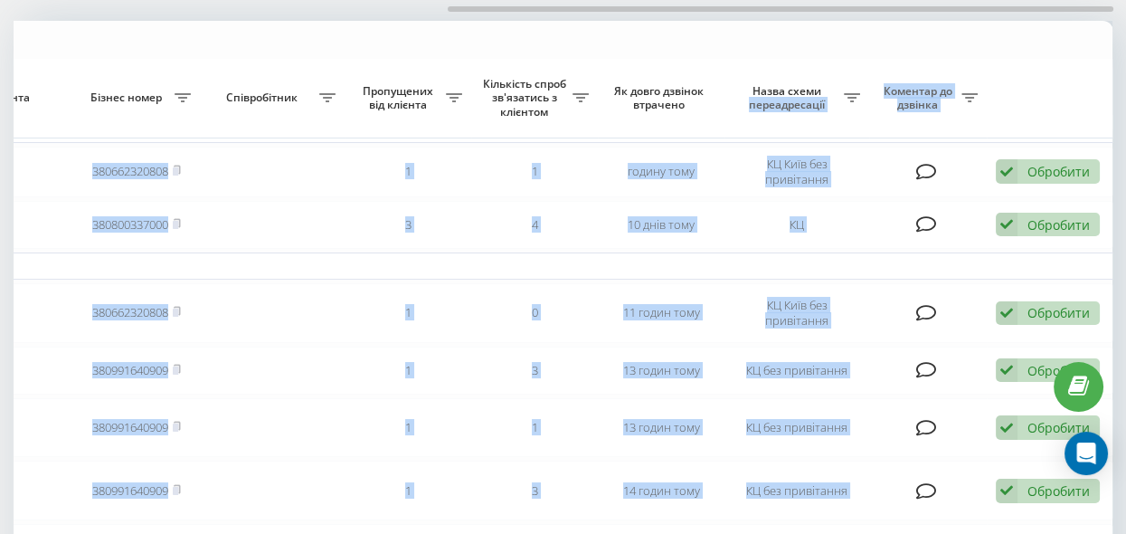
scroll to position [82, 0]
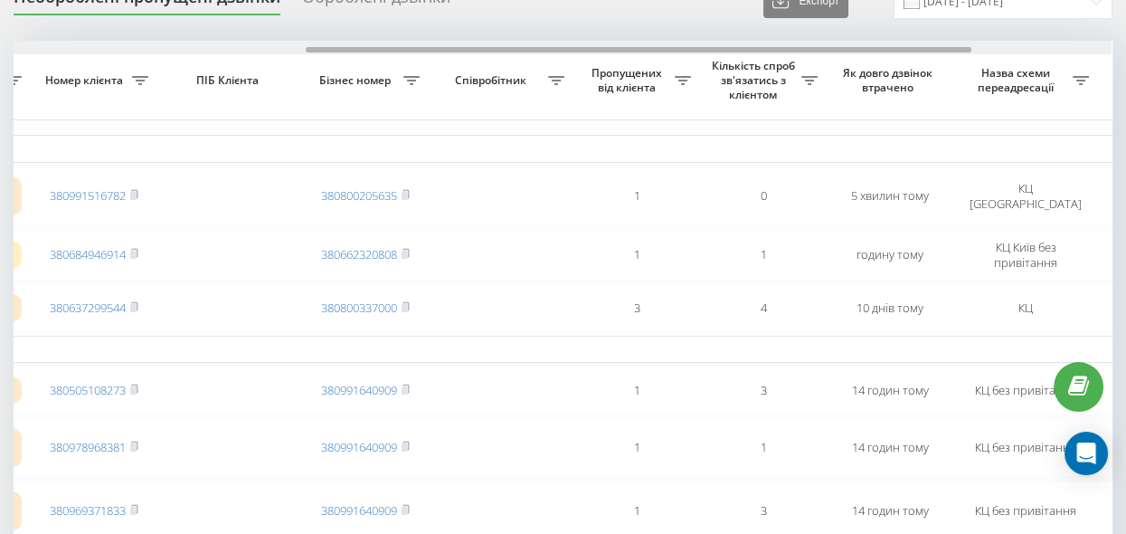
scroll to position [0, 488]
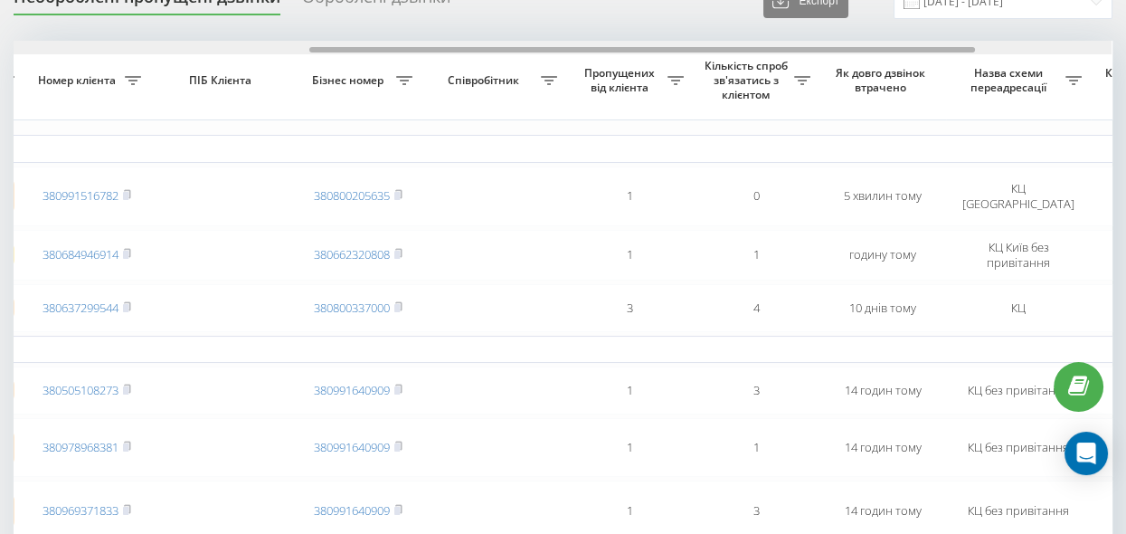
drag, startPoint x: 395, startPoint y: 50, endPoint x: 692, endPoint y: 120, distance: 305.0
